Goal: Find specific page/section: Find specific page/section

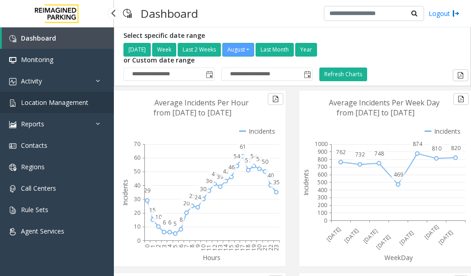
click at [80, 101] on span "Location Management" at bounding box center [54, 102] width 67 height 9
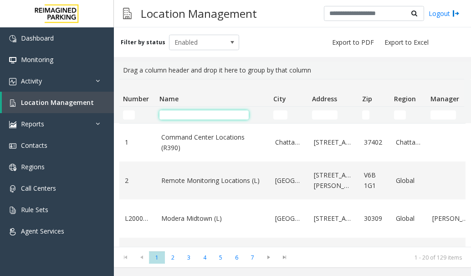
click at [170, 113] on input "Name Filter" at bounding box center [203, 114] width 89 height 9
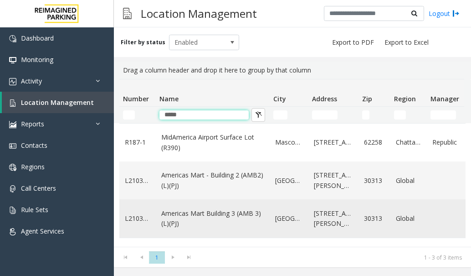
type input "*****"
click at [215, 212] on link "Americas Mart Building 3 (AMB 3) (L)(PJ)" at bounding box center [212, 218] width 103 height 20
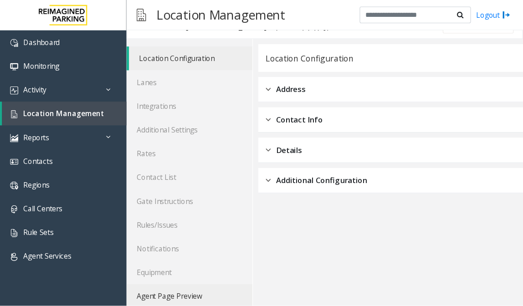
scroll to position [25, 0]
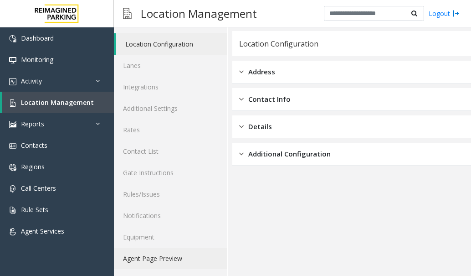
click at [180, 255] on link "Agent Page Preview" at bounding box center [170, 257] width 113 height 21
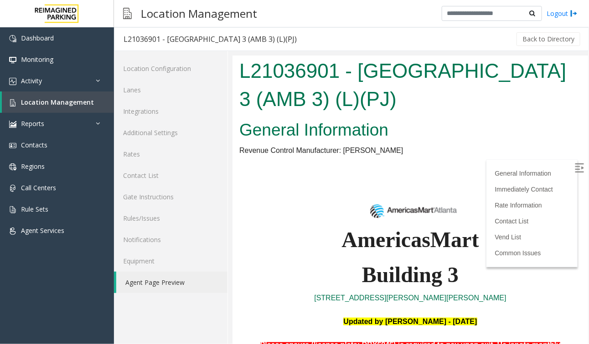
click at [471, 168] on img at bounding box center [578, 167] width 9 height 9
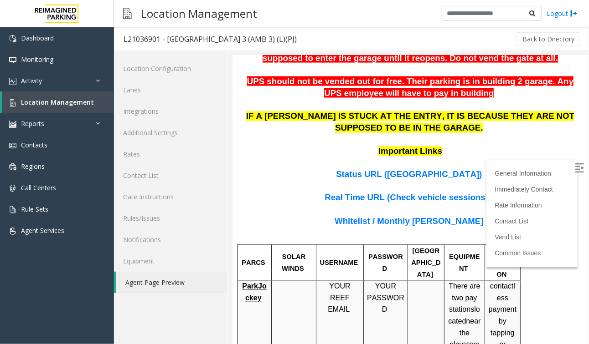
scroll to position [569, 0]
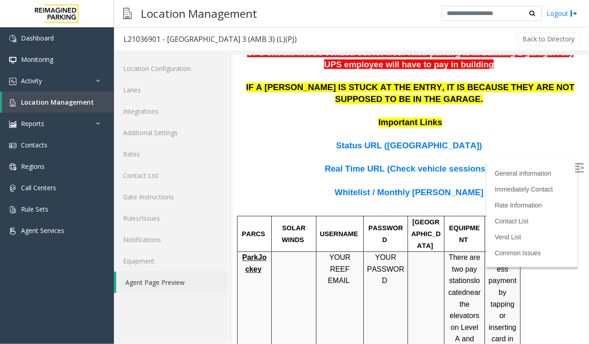
click at [431, 188] on span "Whitelist / Monthly [PERSON_NAME]" at bounding box center [408, 193] width 149 height 10
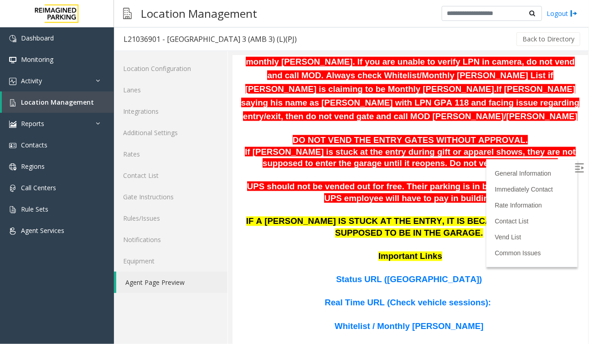
scroll to position [456, 0]
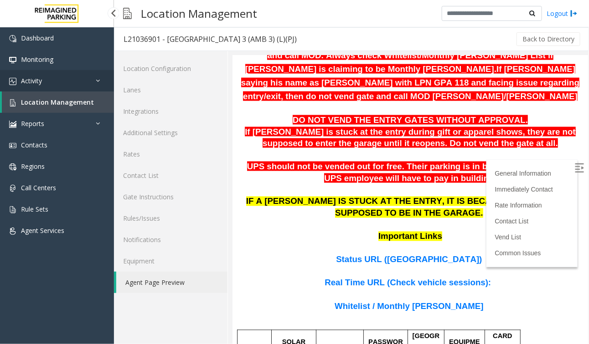
click at [65, 82] on link "Activity" at bounding box center [57, 80] width 114 height 21
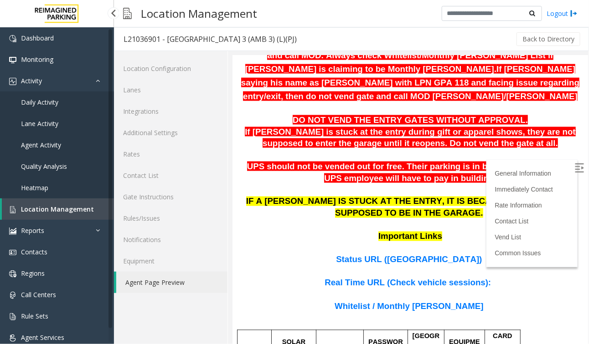
click at [58, 98] on link "Daily Activity" at bounding box center [57, 102] width 114 height 21
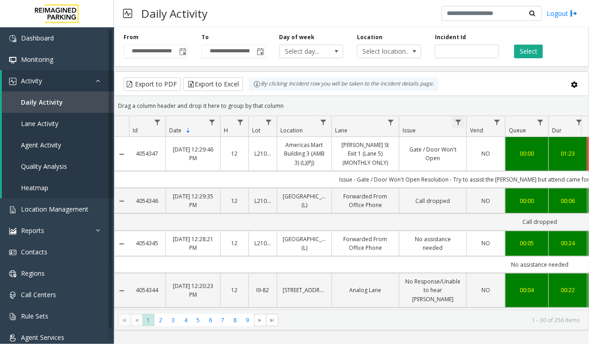
click at [459, 124] on span "Data table" at bounding box center [457, 122] width 7 height 7
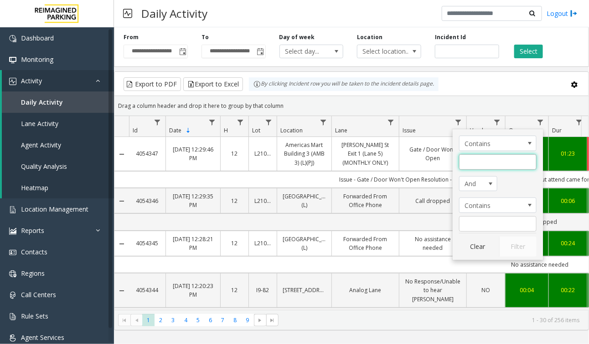
click at [469, 163] on input "Issue Filter" at bounding box center [497, 161] width 77 height 15
type input "******"
click button "Filter" at bounding box center [517, 247] width 37 height 20
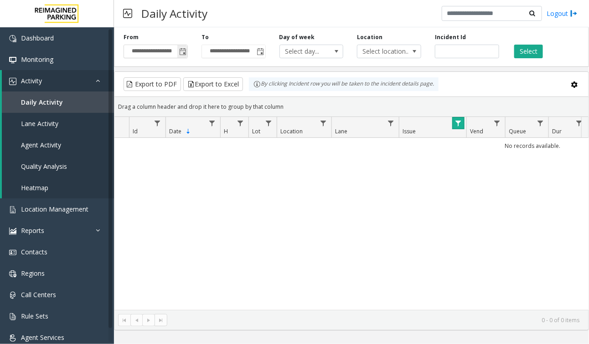
click at [182, 53] on span "Toggle popup" at bounding box center [182, 51] width 7 height 7
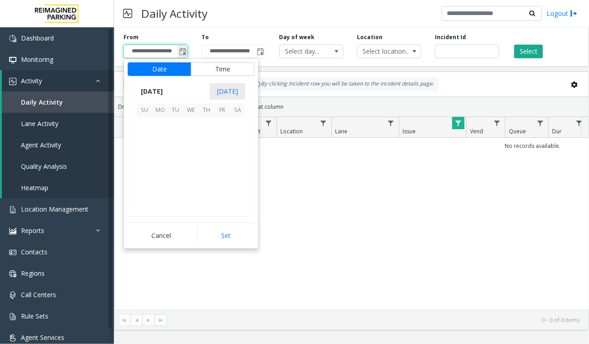
scroll to position [163314, 0]
click at [178, 160] on span "12" at bounding box center [175, 156] width 15 height 15
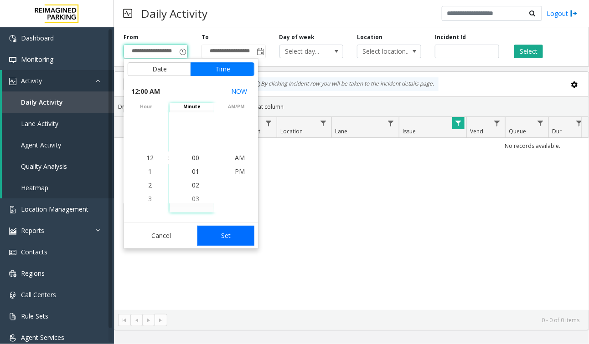
click at [222, 241] on button "Set" at bounding box center [225, 236] width 57 height 20
type input "**********"
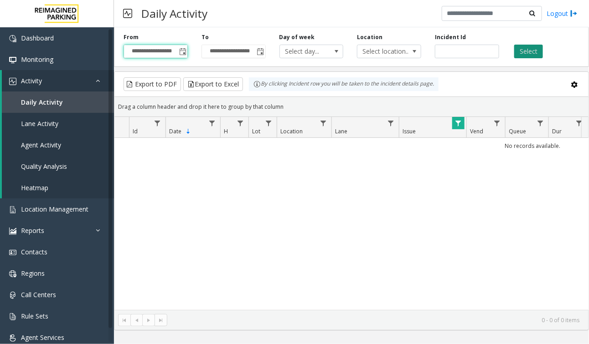
click at [471, 50] on button "Select" at bounding box center [528, 52] width 29 height 14
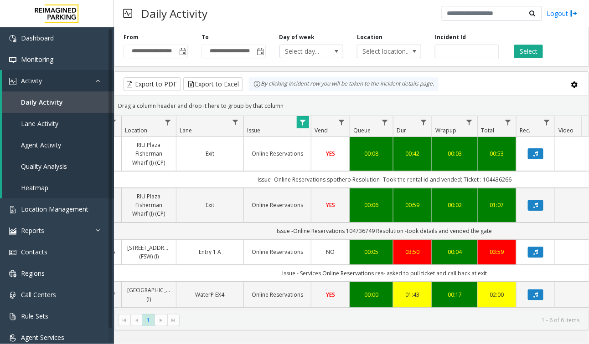
scroll to position [0, 143]
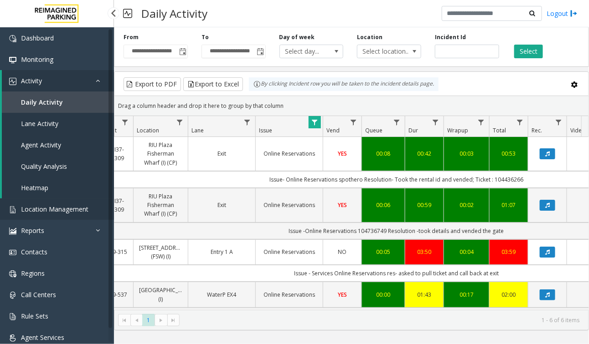
click at [66, 205] on span "Location Management" at bounding box center [54, 209] width 67 height 9
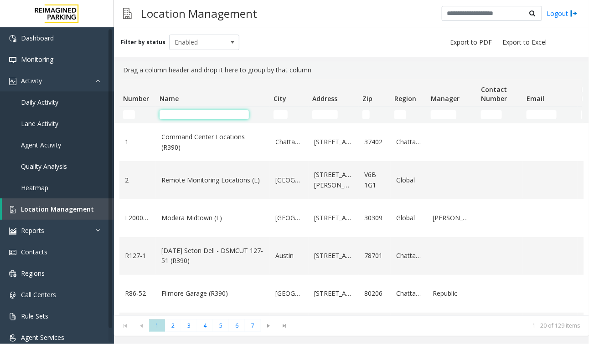
click at [181, 115] on input "Name Filter" at bounding box center [203, 114] width 89 height 9
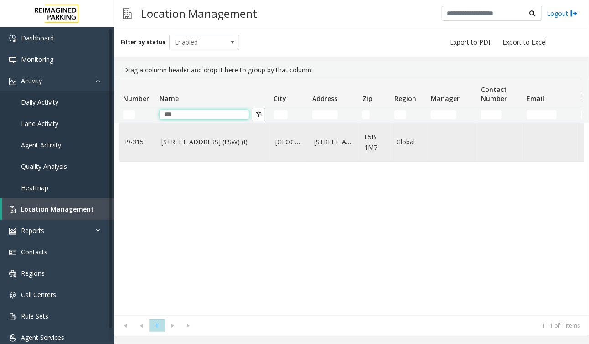
type input "***"
click at [219, 143] on link "[STREET_ADDRESS] (FSW) (I)" at bounding box center [212, 142] width 103 height 10
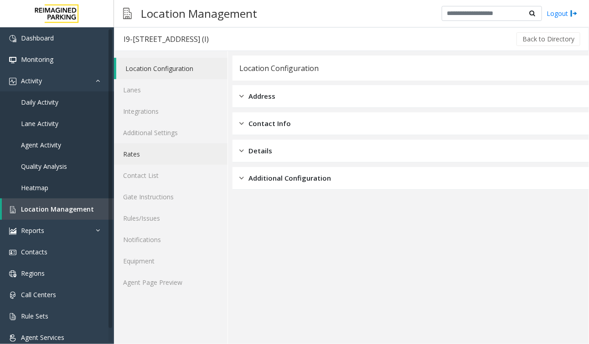
click at [162, 161] on link "Rates" at bounding box center [170, 153] width 113 height 21
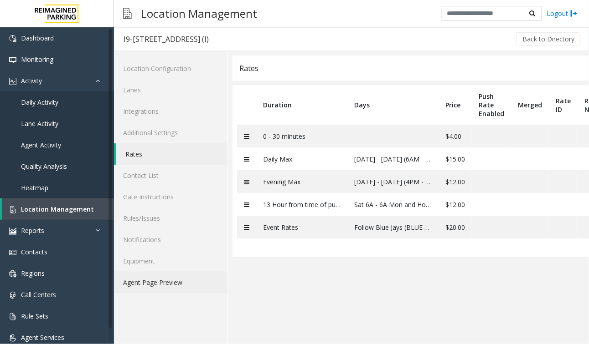
click at [139, 275] on link "Agent Page Preview" at bounding box center [170, 282] width 113 height 21
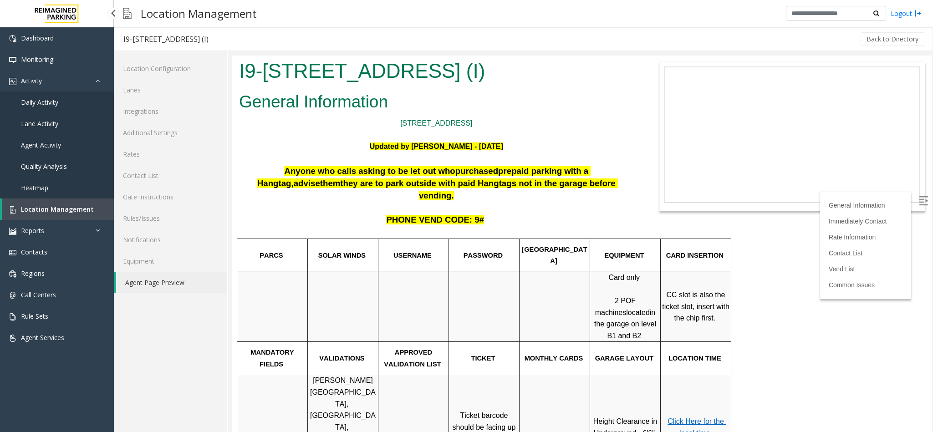
click at [90, 211] on link "Location Management" at bounding box center [58, 209] width 112 height 21
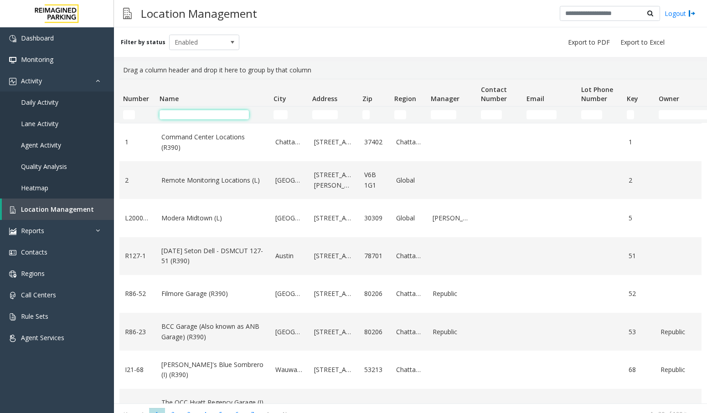
click at [198, 113] on input "Name Filter" at bounding box center [203, 114] width 89 height 9
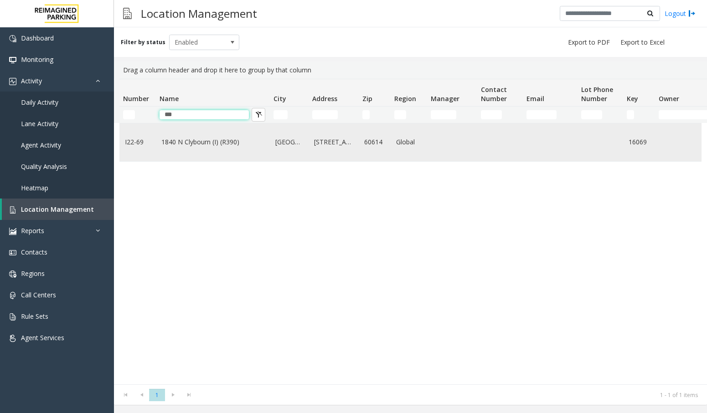
type input "***"
click at [218, 137] on link "1840 N Clybourn (I) (R390)" at bounding box center [212, 142] width 103 height 10
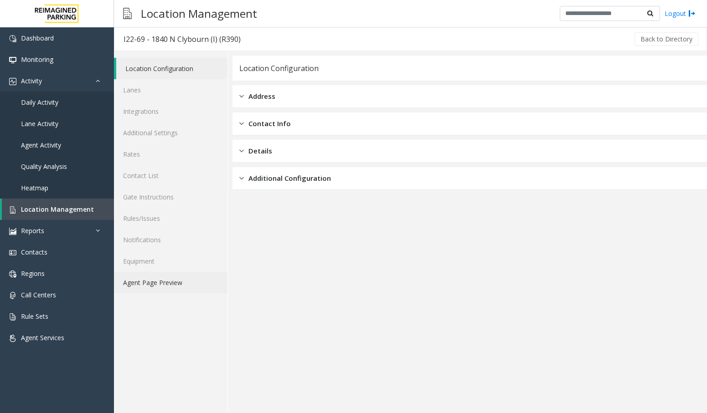
click at [198, 275] on link "Agent Page Preview" at bounding box center [170, 282] width 113 height 21
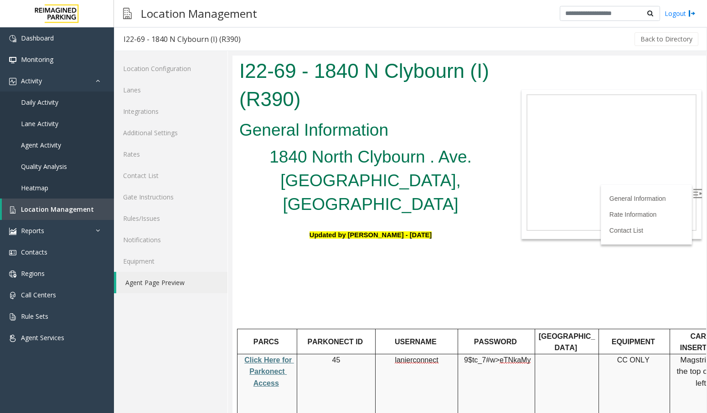
click at [256, 275] on span "Click Here for Parkonect Access" at bounding box center [269, 371] width 50 height 31
drag, startPoint x: 395, startPoint y: 333, endPoint x: 437, endPoint y: 338, distance: 42.6
click at [437, 275] on td "lanierconnect" at bounding box center [416, 390] width 82 height 72
drag, startPoint x: 465, startPoint y: 331, endPoint x: 525, endPoint y: 329, distance: 60.1
click at [471, 275] on span "9$tc_7#w> eTNkaMy" at bounding box center [497, 360] width 67 height 8
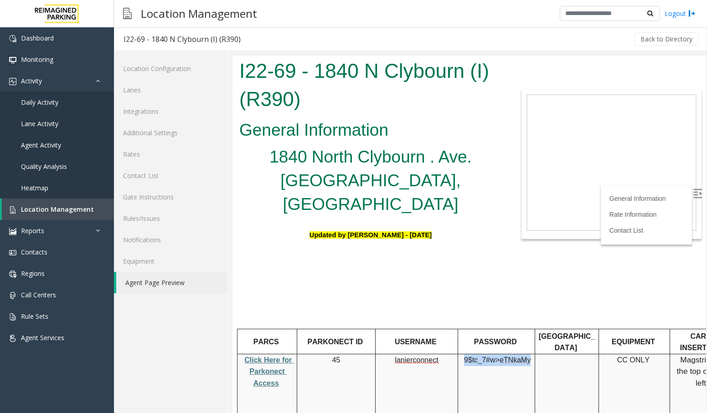
copy span "9$tc_7#w> eTNkaMy"
